Goal: Answer question/provide support: Share knowledge or assist other users

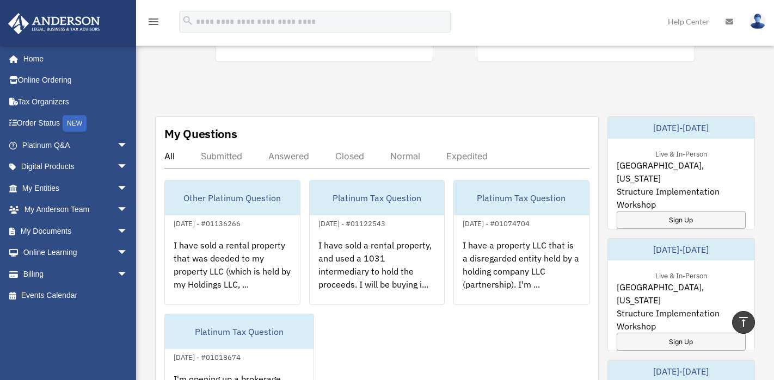
scroll to position [373, 0]
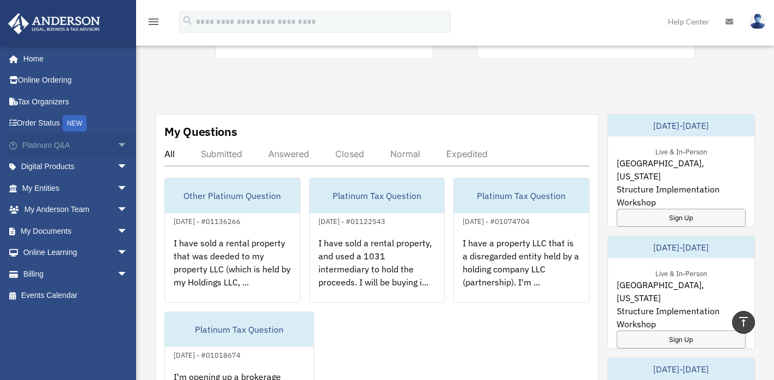
click at [61, 144] on link "Platinum Q&A arrow_drop_down" at bounding box center [76, 145] width 137 height 22
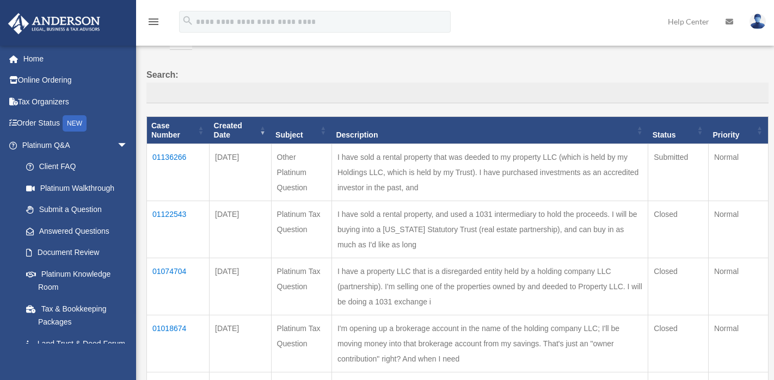
scroll to position [87, 0]
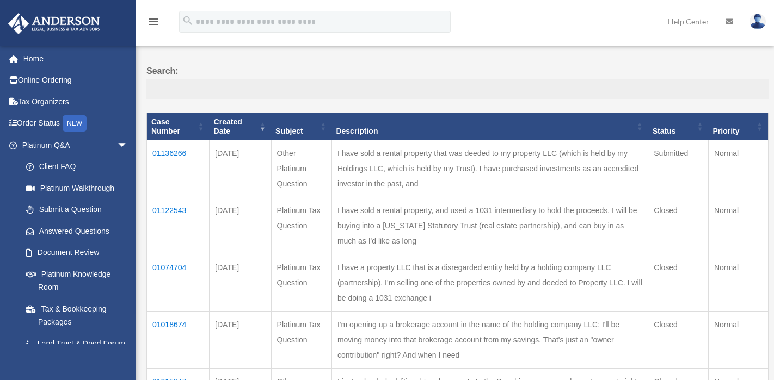
click at [373, 248] on td "I have sold a rental property, and used a 1031 intermediary to hold the proceed…" at bounding box center [489, 226] width 316 height 57
click at [172, 155] on td "01136266" at bounding box center [178, 168] width 63 height 57
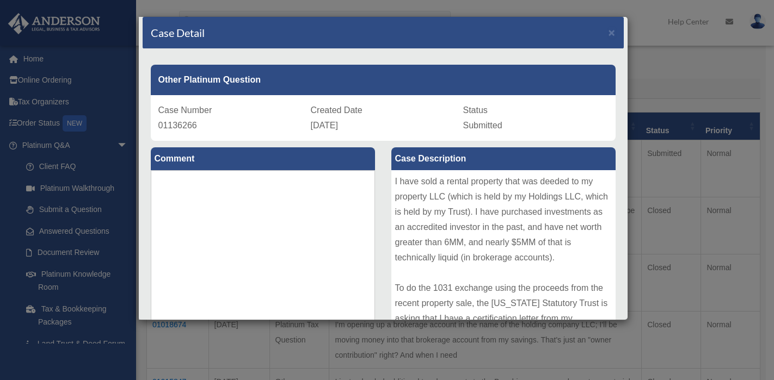
scroll to position [0, 0]
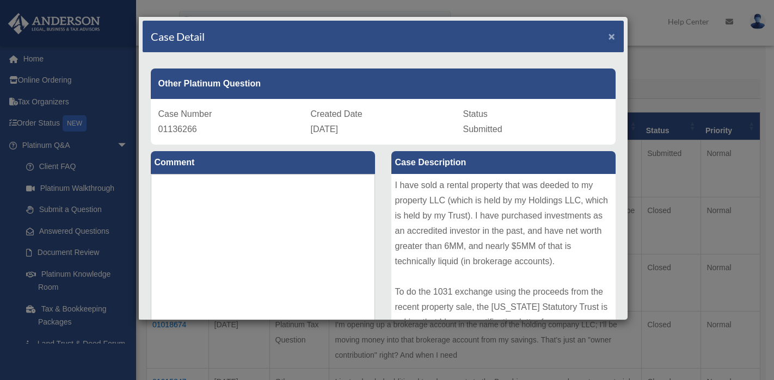
click at [608, 35] on span "×" at bounding box center [611, 36] width 7 height 13
